Goal: Information Seeking & Learning: Learn about a topic

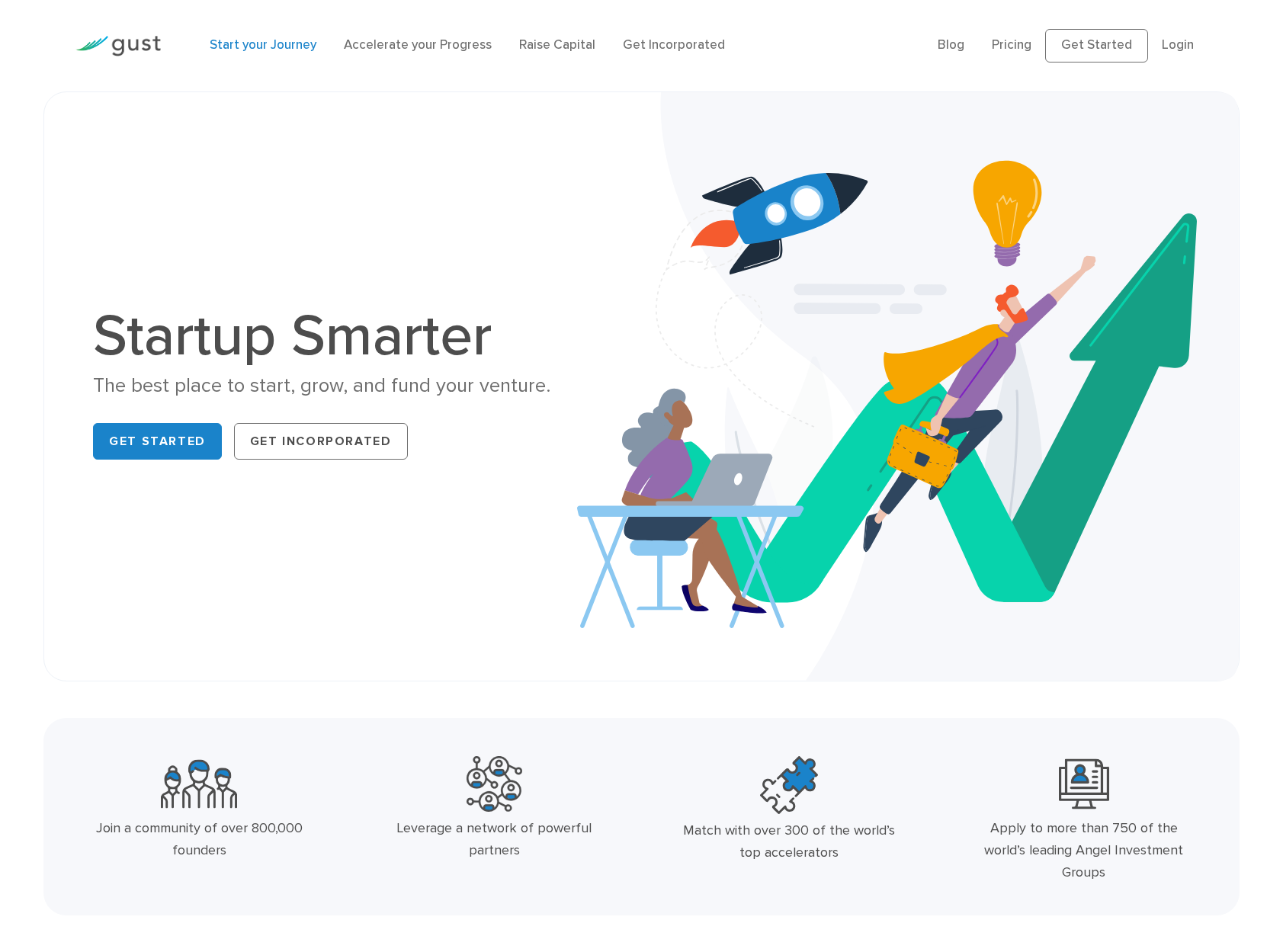
click at [275, 49] on link "Start your Journey" at bounding box center [263, 45] width 106 height 16
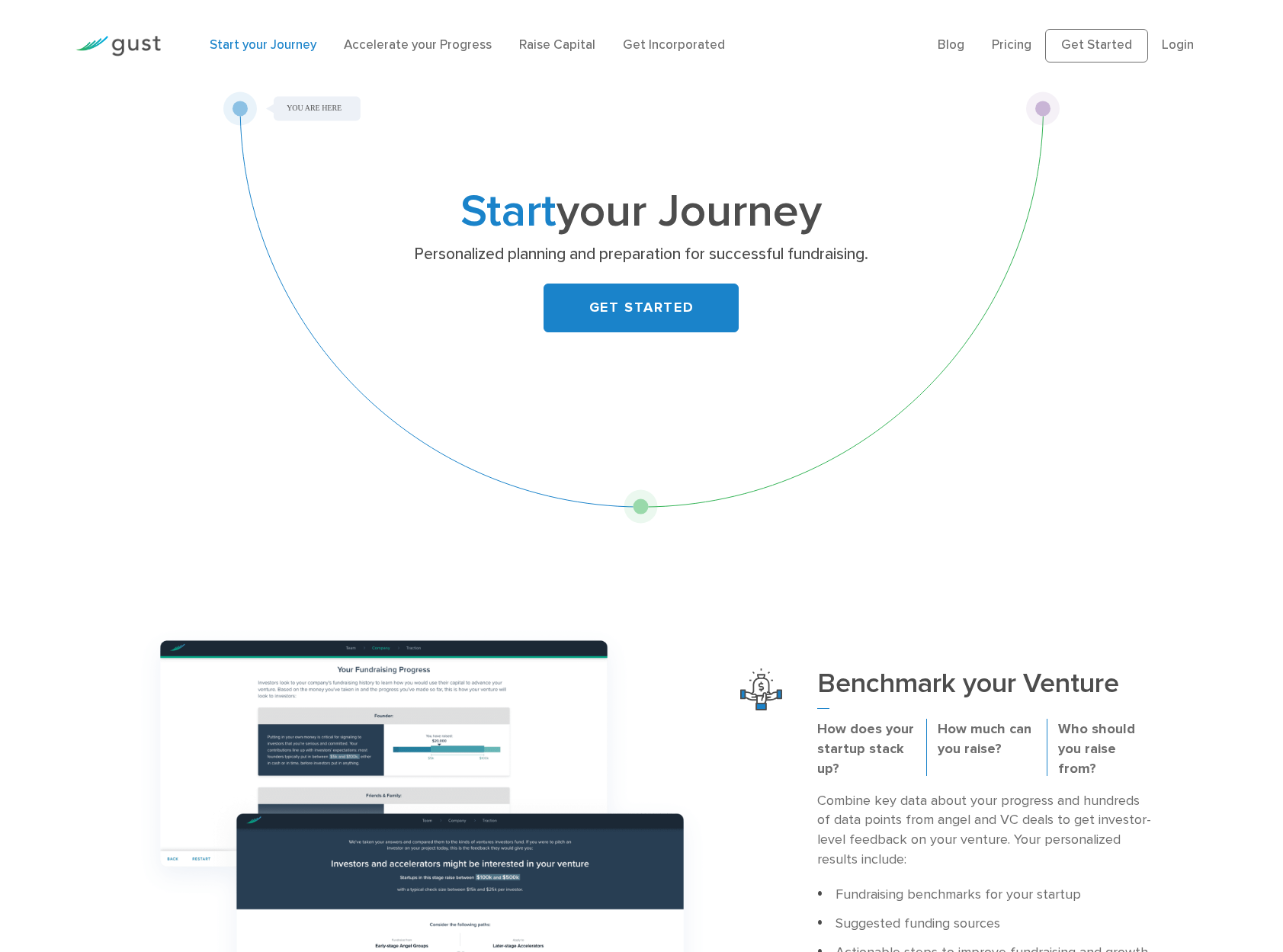
click at [454, 48] on link "Accelerate your Progress" at bounding box center [417, 45] width 148 height 16
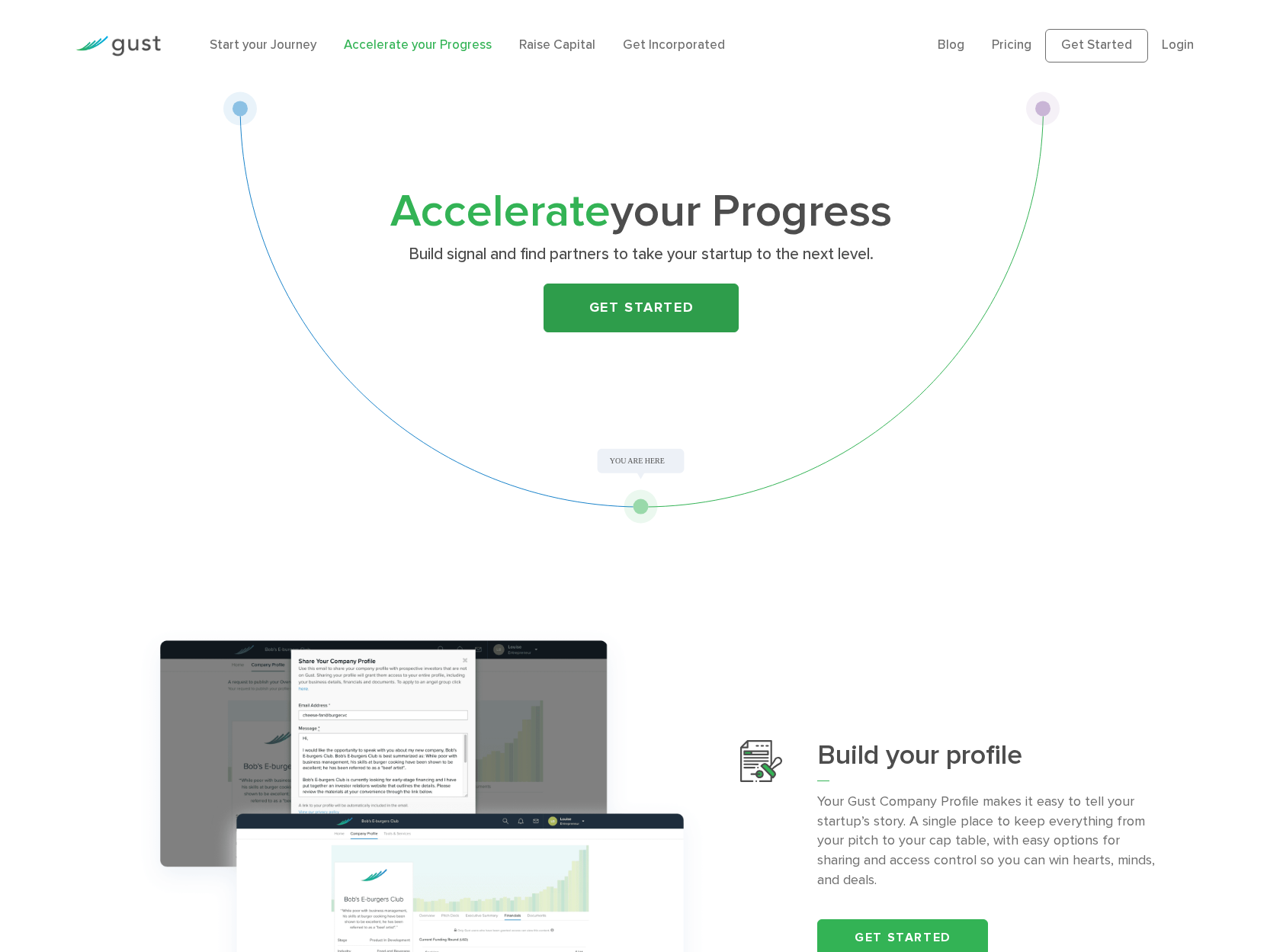
click at [696, 316] on link "Get Started" at bounding box center [640, 308] width 195 height 49
click at [1007, 46] on link "Pricing" at bounding box center [1011, 45] width 40 height 16
